Goal: Find specific page/section: Find specific page/section

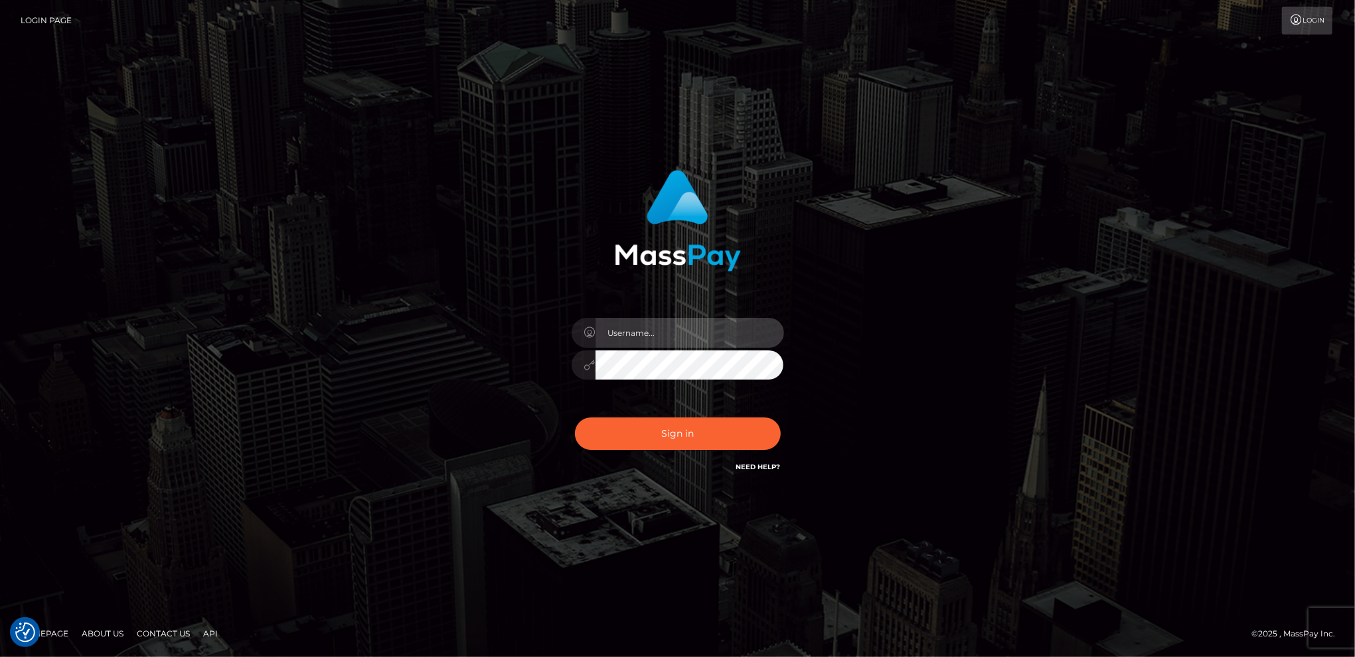
type input "Marcopolo"
click at [720, 437] on button "Sign in" at bounding box center [678, 434] width 206 height 33
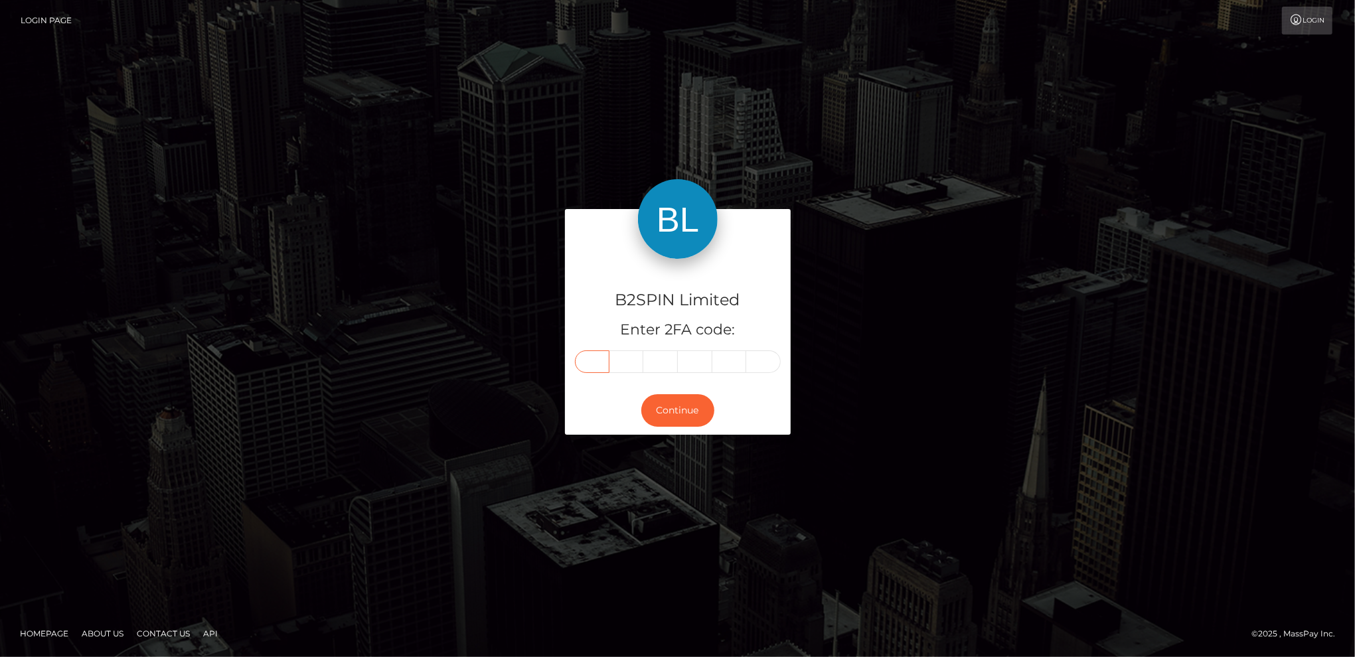
paste input "6"
type input "6"
type input "1"
type input "2"
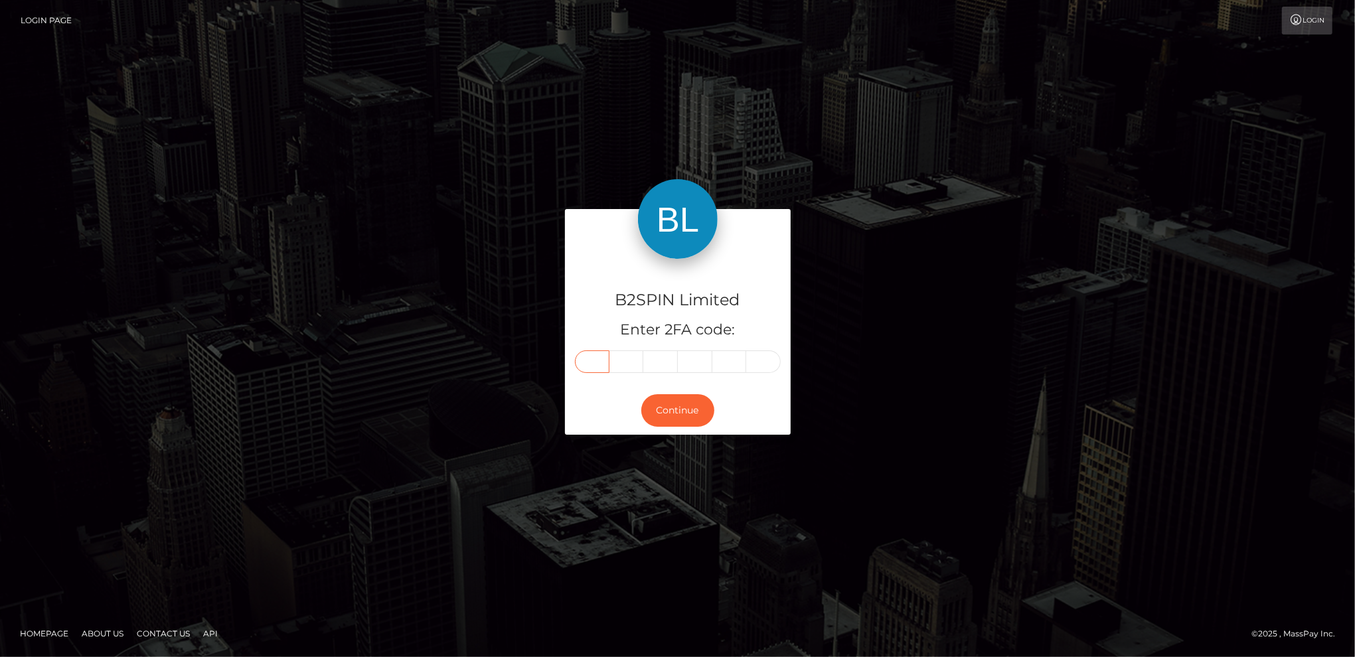
type input "1"
type input "2"
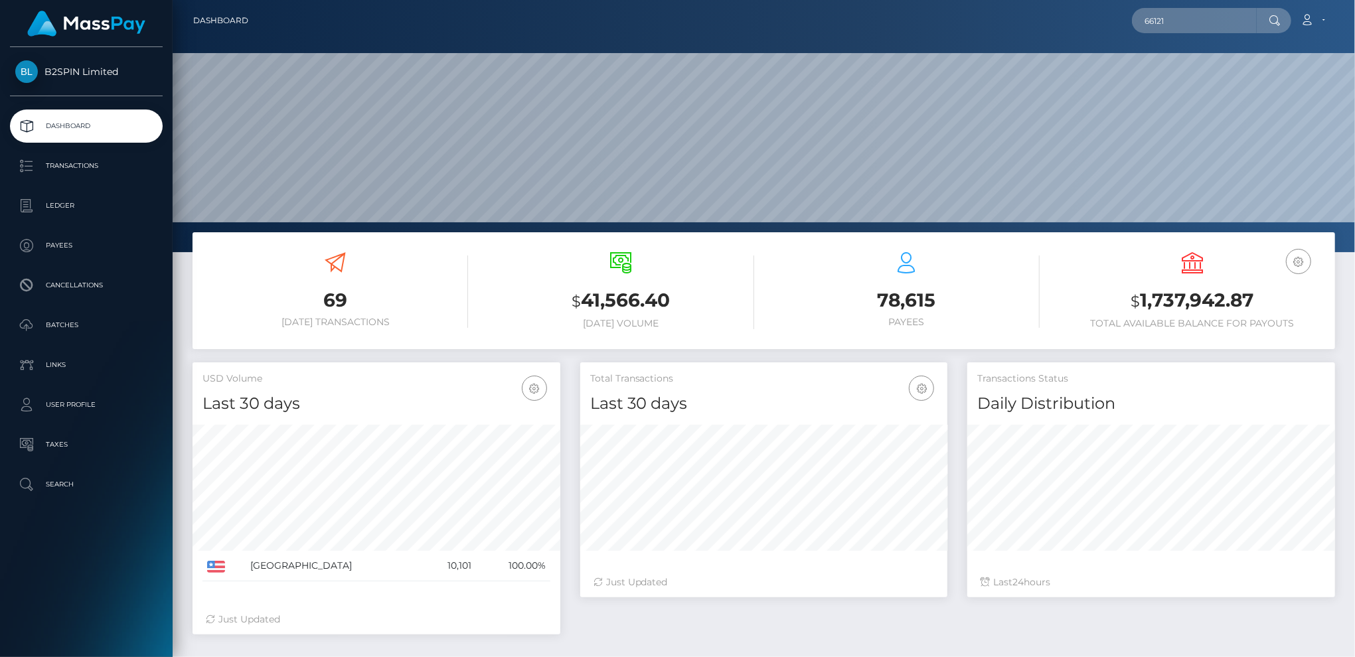
scroll to position [235, 368]
type input "6"
click at [1196, 17] on input "text" at bounding box center [1194, 20] width 125 height 25
paste input "3376494"
drag, startPoint x: 1188, startPoint y: 24, endPoint x: 1079, endPoint y: 15, distance: 109.9
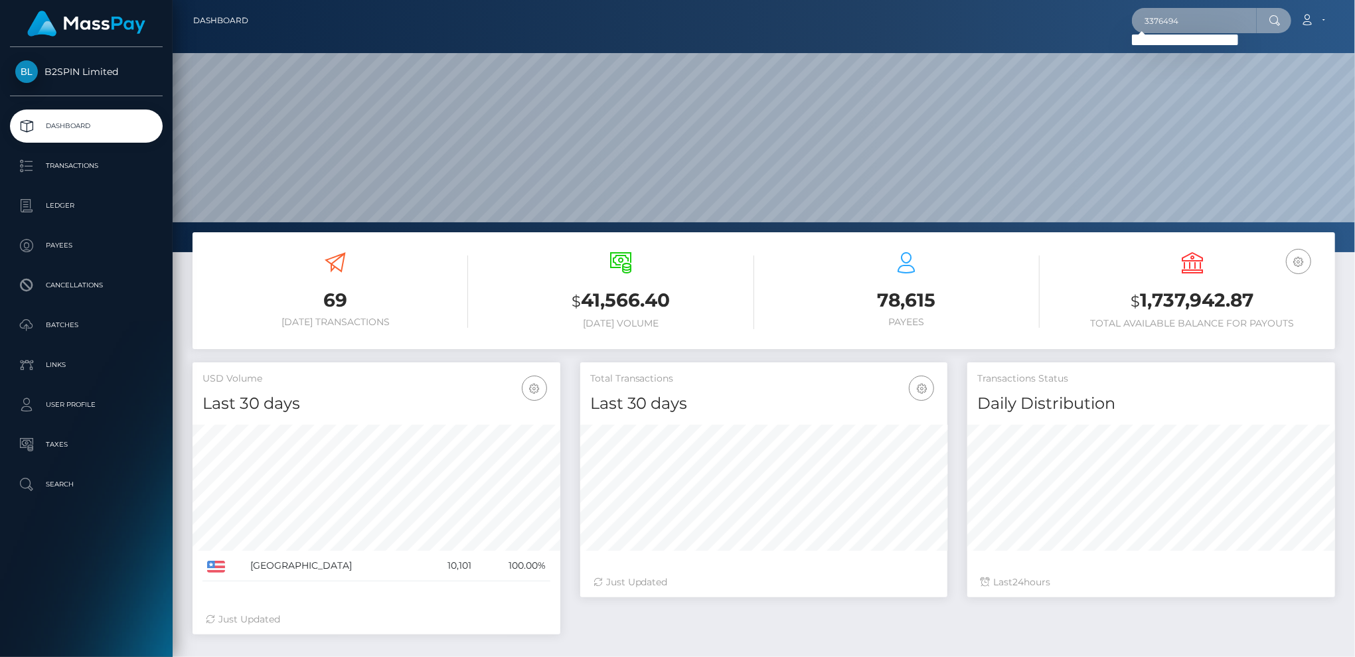
click at [1079, 15] on div "3376494 Loading... Loading... Account Edit Profile Logout" at bounding box center [796, 21] width 1075 height 28
paste input "2078595596"
type input "2078595596"
click at [1171, 73] on link "YANG HUANG" at bounding box center [1185, 68] width 106 height 25
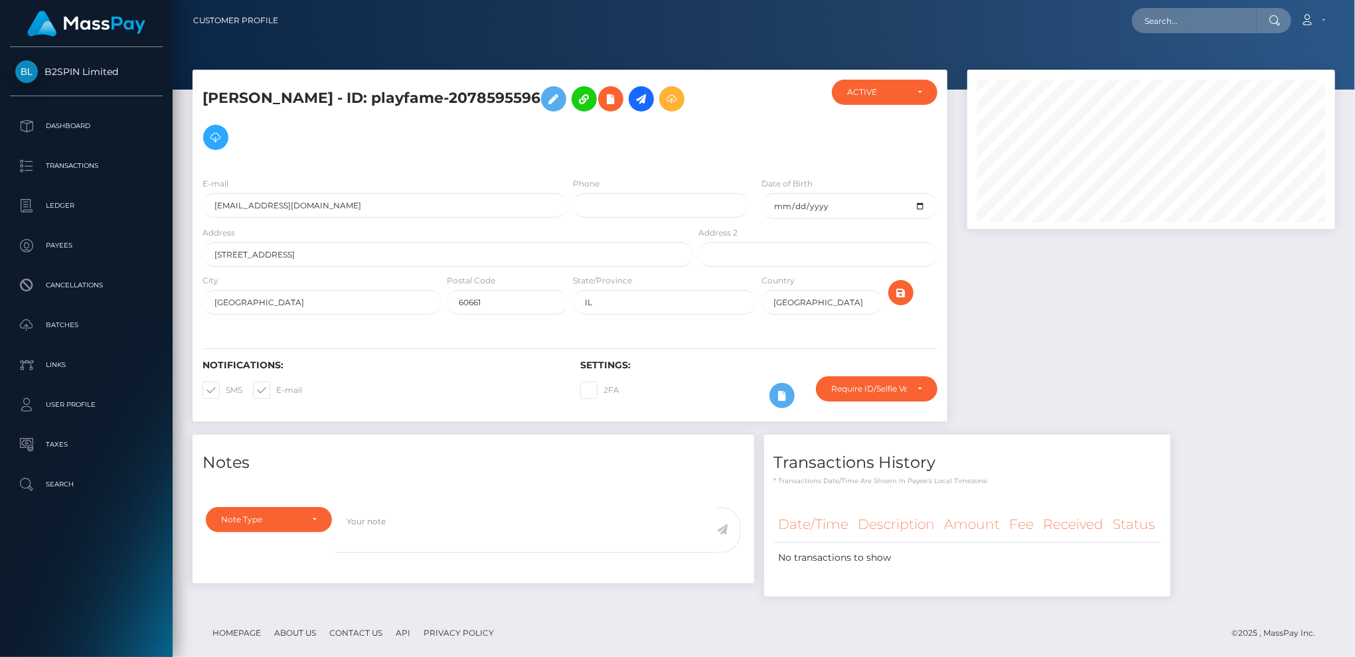
scroll to position [159, 368]
